Goal: Go to known website: Access a specific website the user already knows

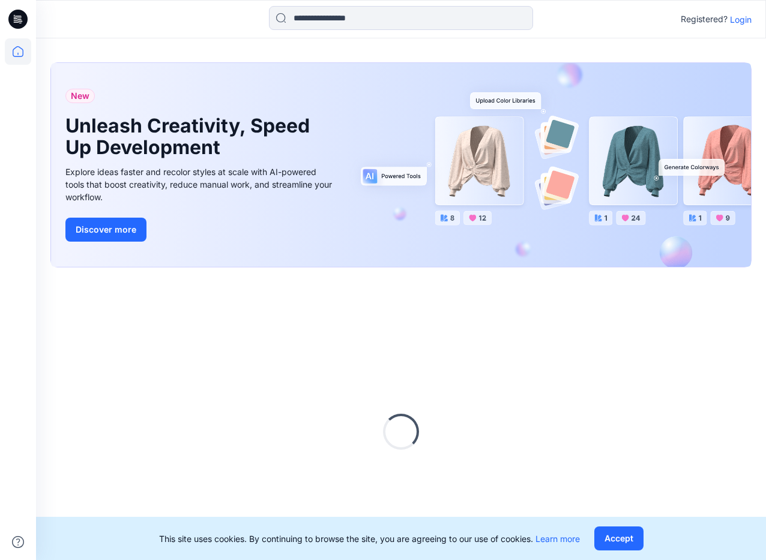
click at [739, 26] on div "Registered? Login" at bounding box center [715, 19] width 71 height 14
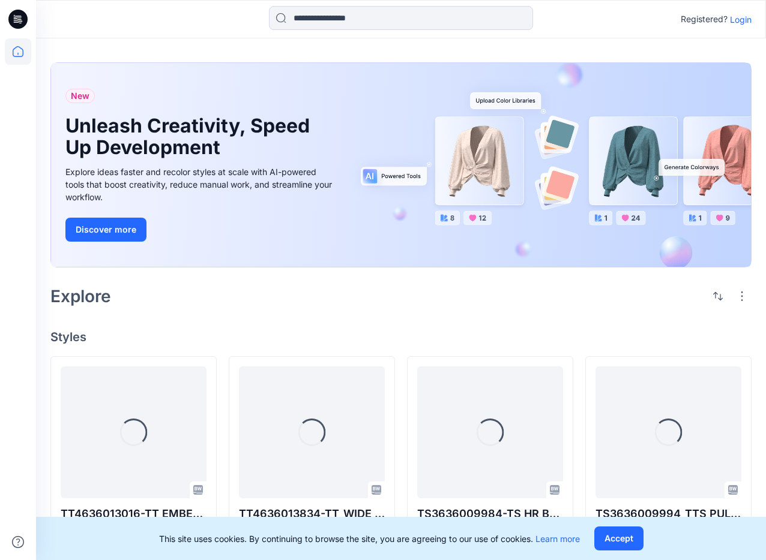
click at [740, 23] on p "Login" at bounding box center [741, 19] width 22 height 13
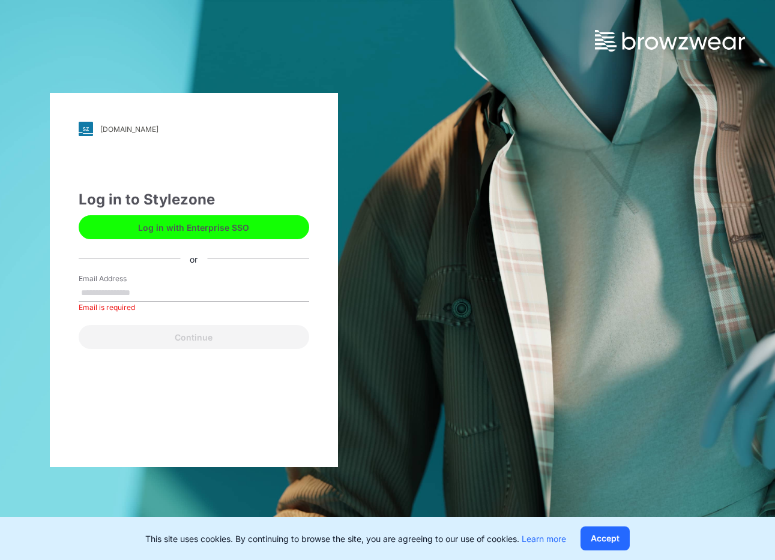
click at [265, 223] on button "Log in with Enterprise SSO" at bounding box center [194, 227] width 230 height 24
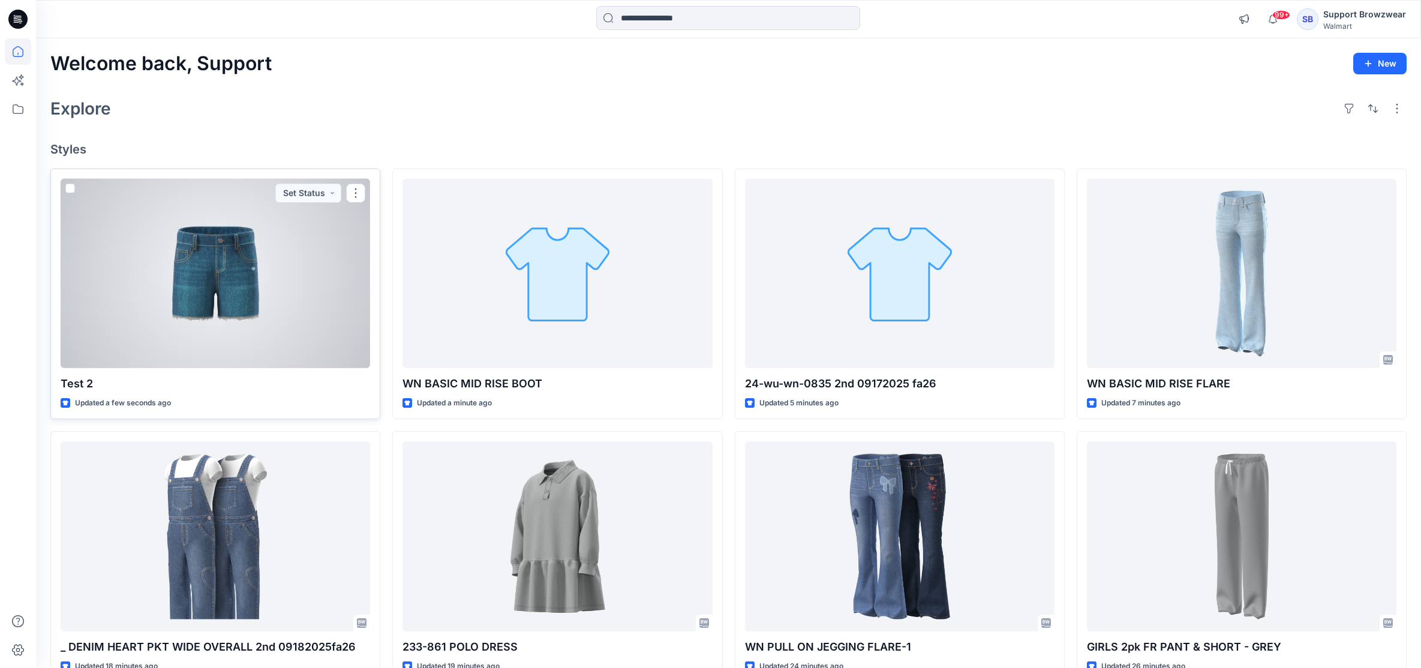
click at [292, 314] on div at bounding box center [216, 274] width 310 height 190
